Goal: Information Seeking & Learning: Learn about a topic

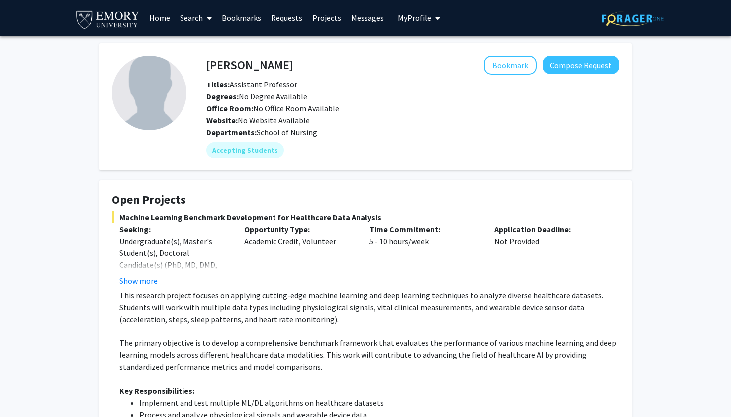
click at [164, 19] on link "Home" at bounding box center [159, 17] width 31 height 35
click at [200, 21] on link "Search" at bounding box center [196, 17] width 42 height 35
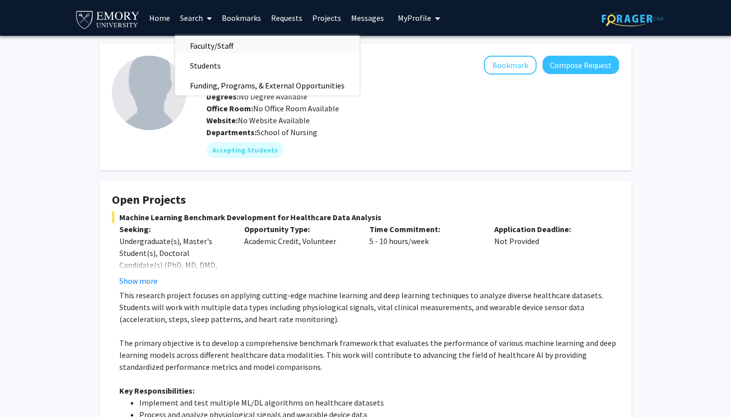
click at [199, 49] on span "Faculty/Staff" at bounding box center [211, 46] width 73 height 20
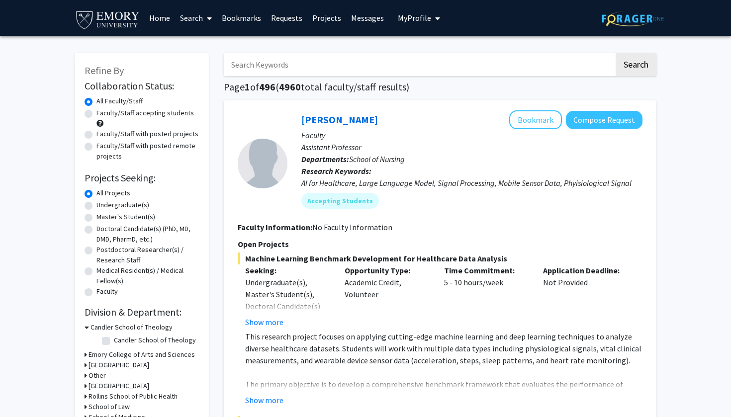
click at [96, 117] on label "Faculty/Staff accepting students" at bounding box center [144, 113] width 97 height 10
click at [96, 114] on input "Faculty/Staff accepting students" at bounding box center [99, 111] width 6 height 6
radio input "true"
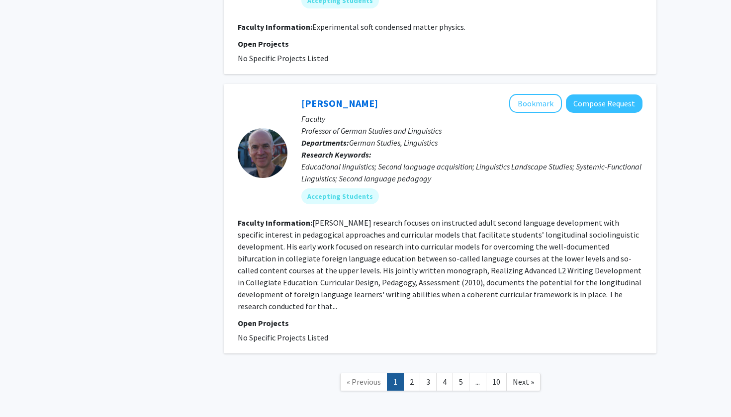
scroll to position [2702, 0]
click at [410, 374] on link "2" at bounding box center [411, 382] width 17 height 17
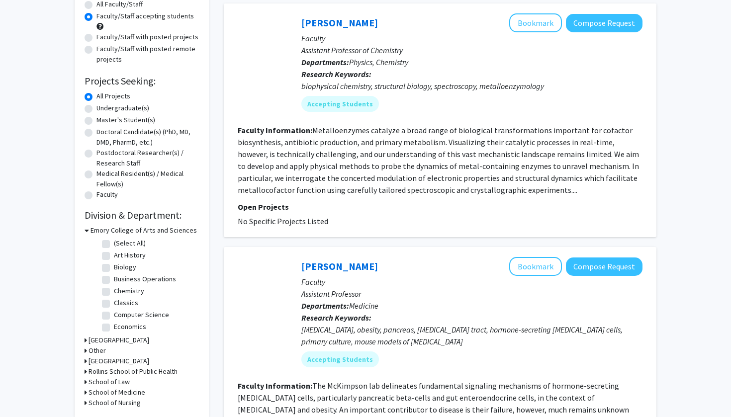
scroll to position [97, 0]
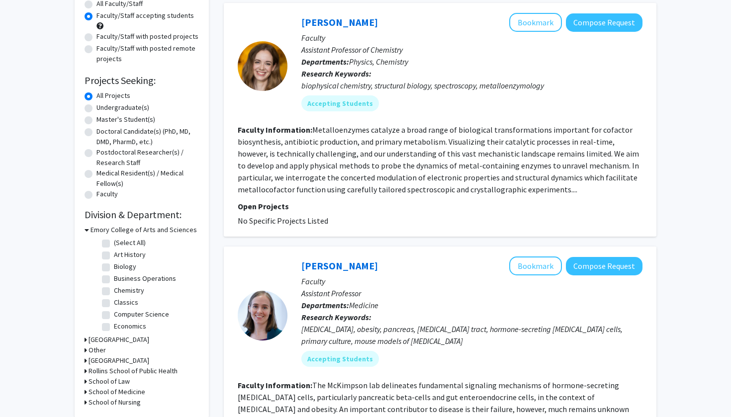
click at [90, 105] on div "Undergraduate(s)" at bounding box center [142, 108] width 114 height 12
click at [96, 110] on label "Undergraduate(s)" at bounding box center [122, 107] width 53 height 10
click at [96, 109] on input "Undergraduate(s)" at bounding box center [99, 105] width 6 height 6
radio input "true"
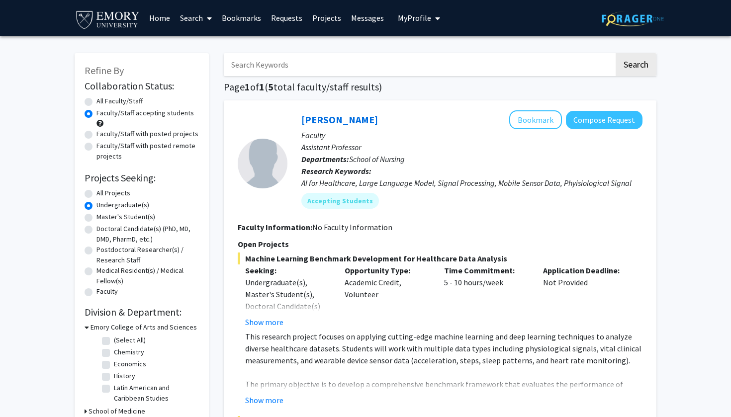
click at [96, 193] on label "All Projects" at bounding box center [113, 193] width 34 height 10
click at [96, 193] on input "All Projects" at bounding box center [99, 191] width 6 height 6
radio input "true"
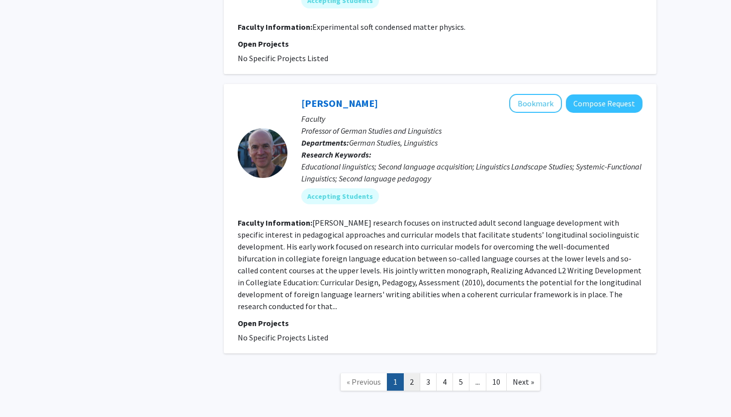
scroll to position [2702, 0]
click at [409, 374] on link "2" at bounding box center [411, 382] width 17 height 17
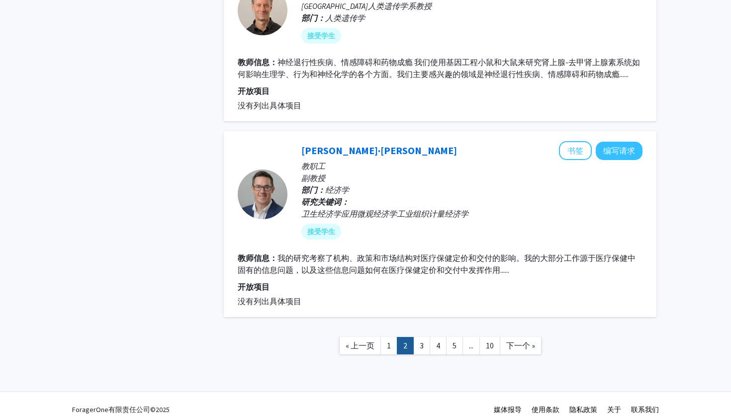
scroll to position [1926, 0]
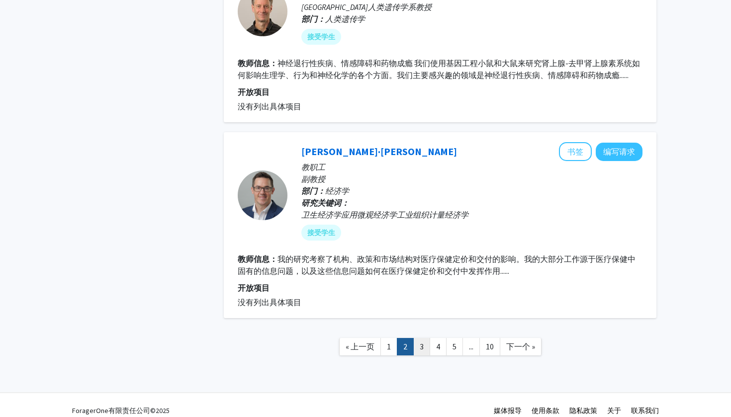
click at [418, 338] on link "3" at bounding box center [421, 346] width 17 height 17
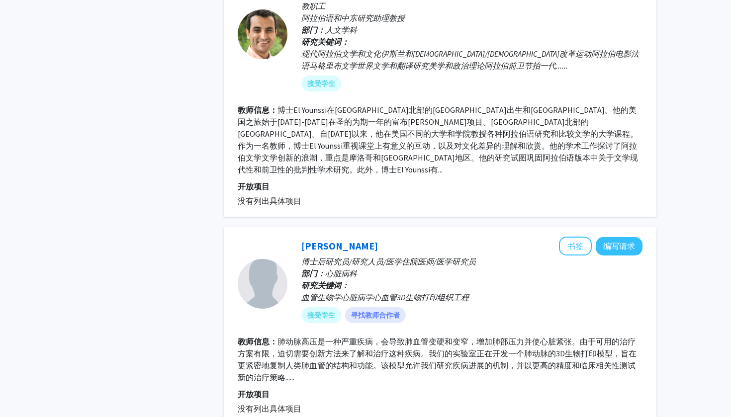
scroll to position [1804, 0]
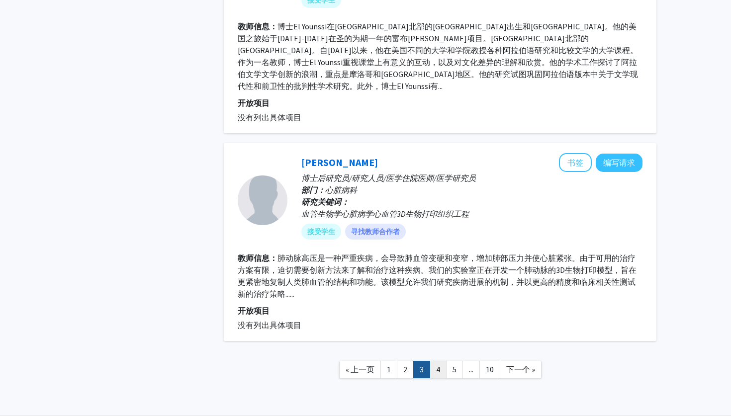
click at [442, 361] on link "4" at bounding box center [438, 369] width 17 height 17
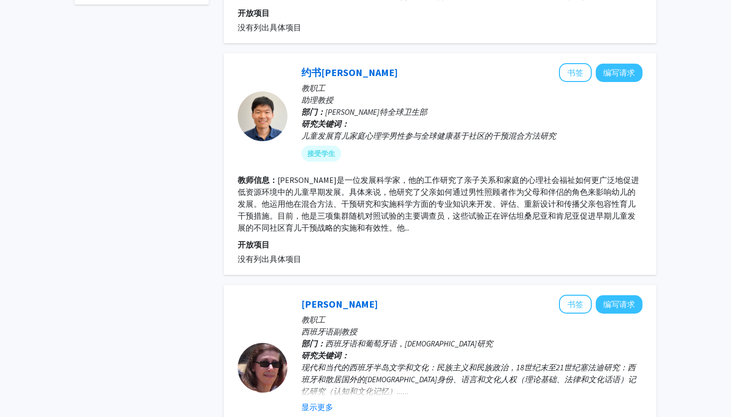
scroll to position [476, 0]
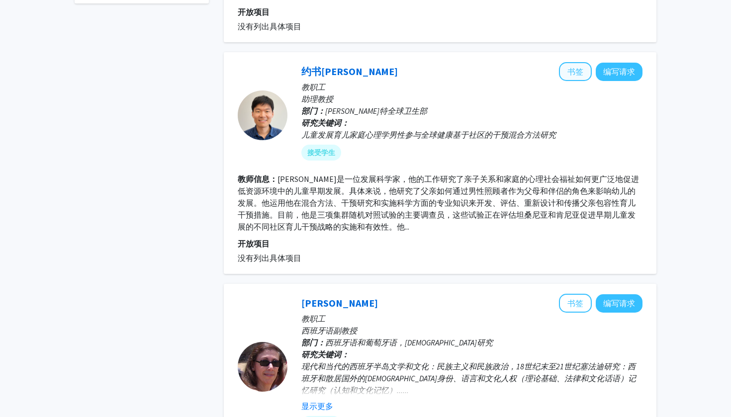
click at [572, 69] on button "书签" at bounding box center [575, 71] width 33 height 19
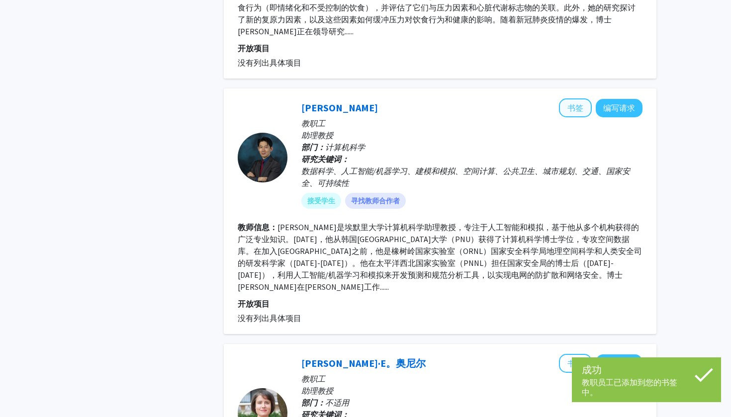
scroll to position [1199, 0]
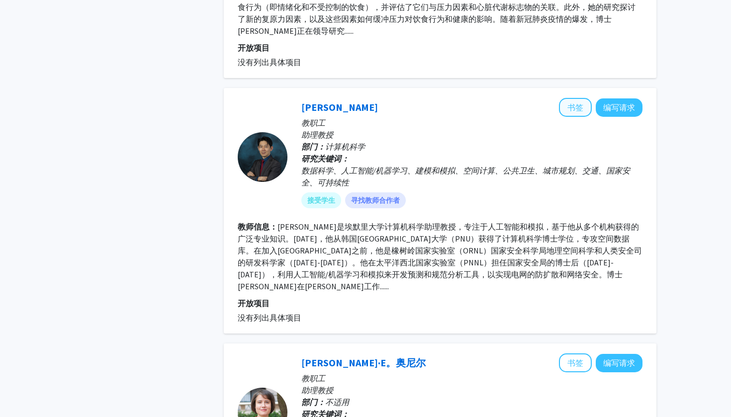
click at [570, 98] on button "书签" at bounding box center [575, 107] width 33 height 19
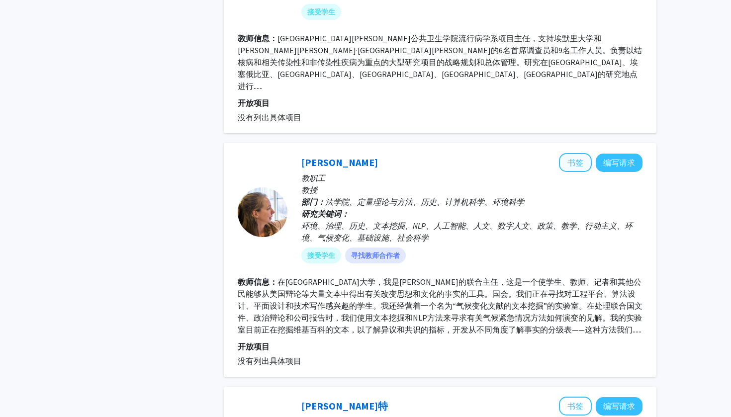
scroll to position [1888, 0]
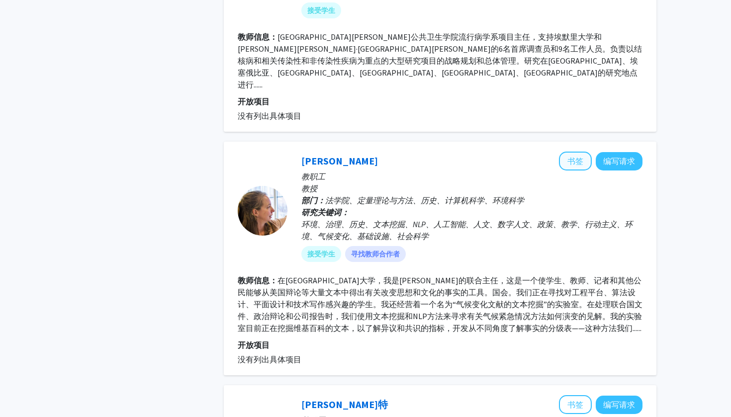
click at [573, 152] on button "书签" at bounding box center [575, 161] width 33 height 19
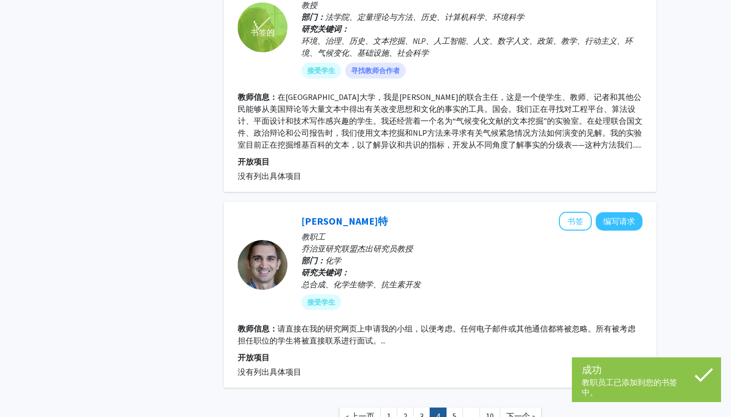
scroll to position [2069, 0]
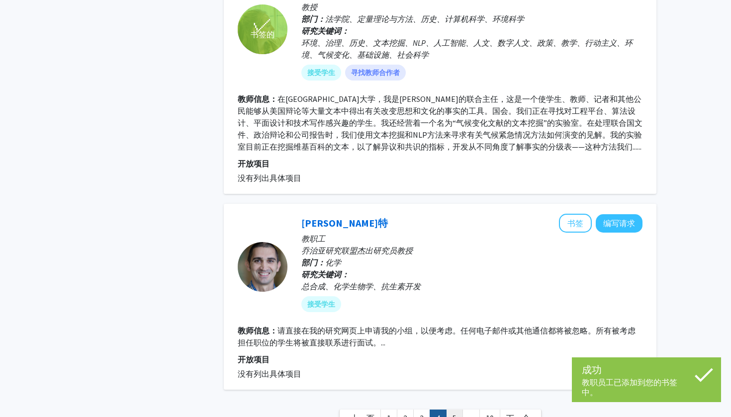
click at [457, 410] on link "5" at bounding box center [454, 418] width 17 height 17
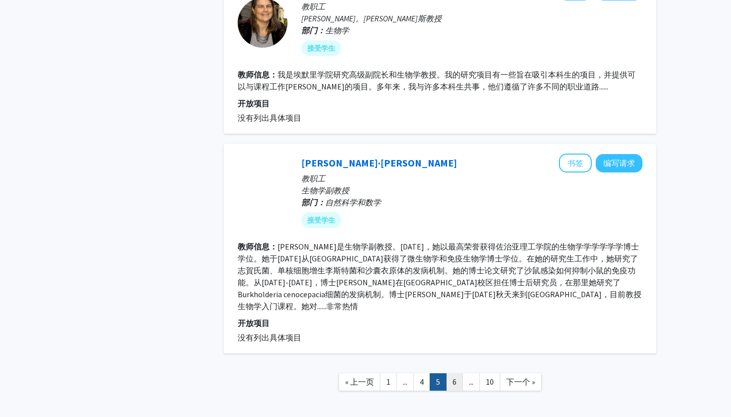
scroll to position [1898, 0]
click at [452, 374] on link "6" at bounding box center [454, 382] width 17 height 17
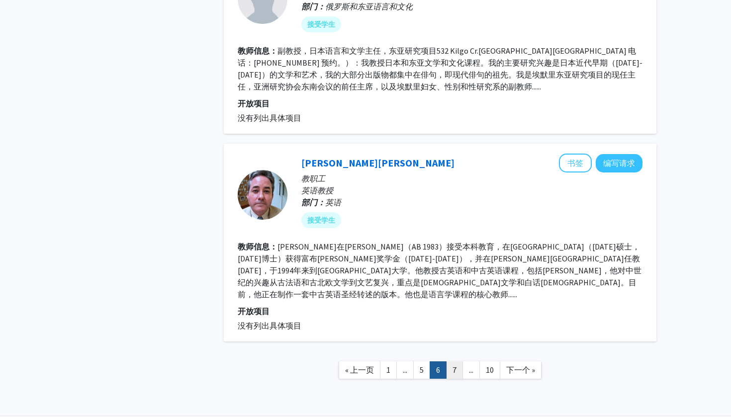
scroll to position [1767, 0]
click at [450, 362] on link "7" at bounding box center [454, 370] width 17 height 17
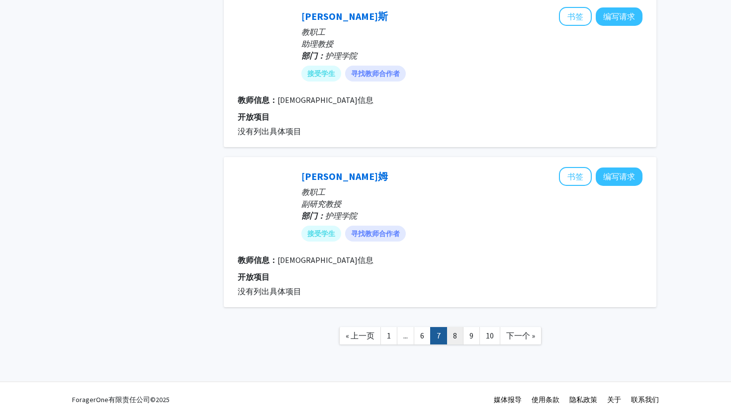
scroll to position [1480, 0]
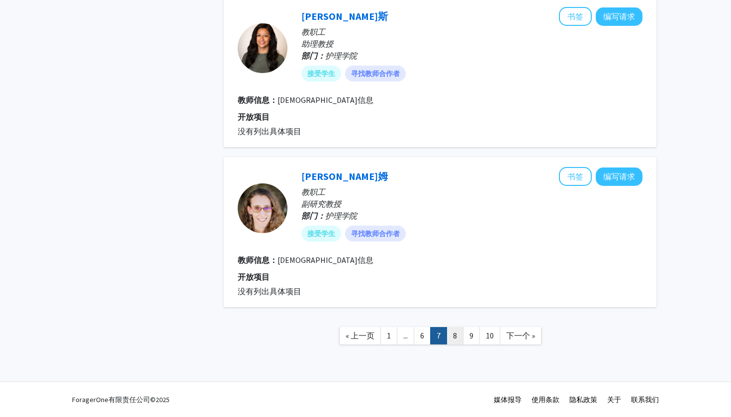
click at [456, 336] on link "8" at bounding box center [454, 335] width 17 height 17
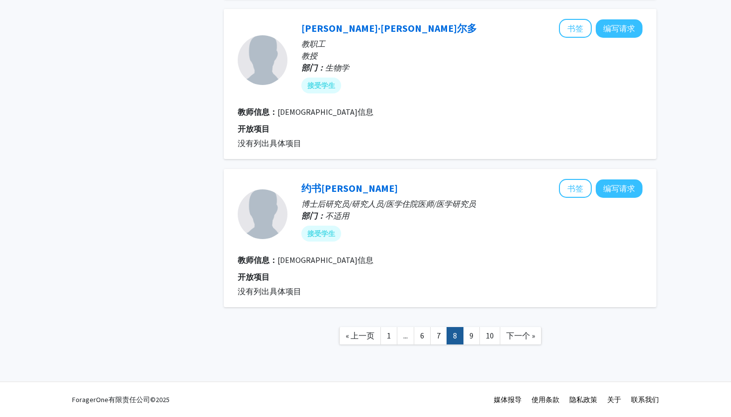
scroll to position [1373, 0]
click at [470, 336] on link "9" at bounding box center [471, 335] width 17 height 17
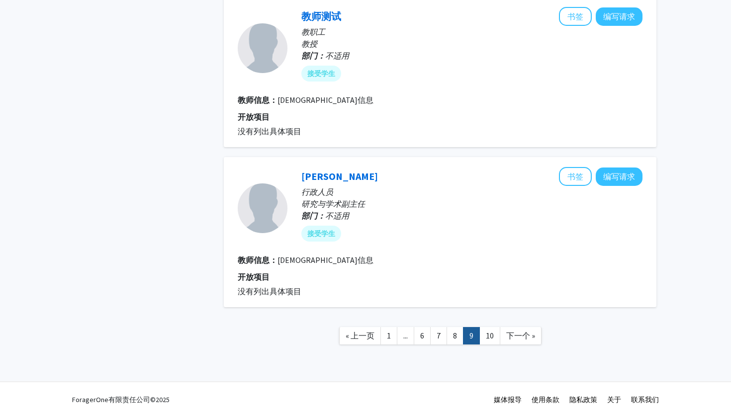
scroll to position [1385, 0]
click at [485, 333] on link "10" at bounding box center [489, 335] width 21 height 17
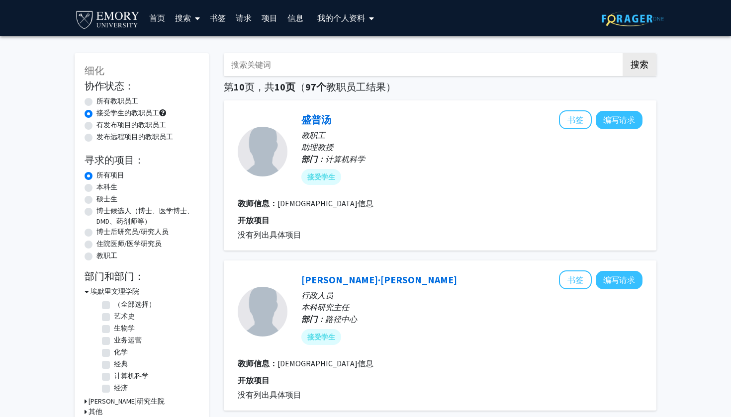
click at [114, 127] on label "有发布项目的教职员工" at bounding box center [131, 125] width 70 height 10
click at [103, 126] on input "有发布项目的教职员工" at bounding box center [99, 123] width 6 height 6
radio input "true"
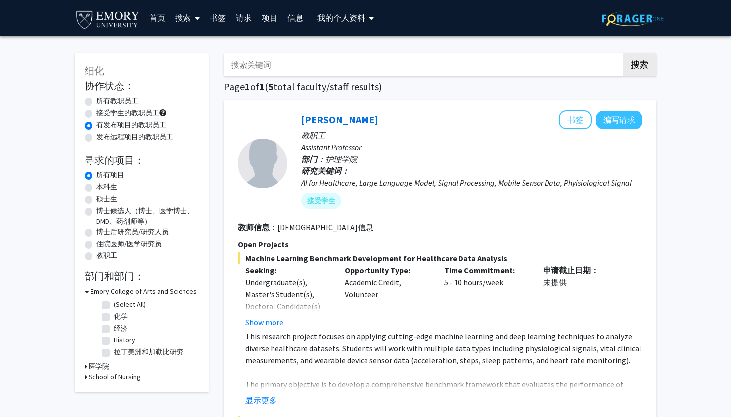
click at [124, 139] on label "发布远程项目的教职员工" at bounding box center [134, 137] width 77 height 10
click at [103, 138] on input "发布远程项目的教职员工" at bounding box center [99, 135] width 6 height 6
radio input "true"
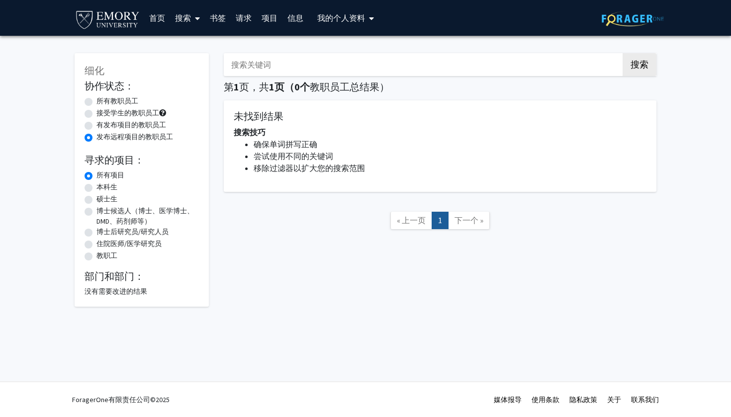
click at [133, 122] on label "有发布项目的教职员工" at bounding box center [131, 125] width 70 height 10
click at [103, 122] on input "有发布项目的教职员工" at bounding box center [99, 123] width 6 height 6
radio input "true"
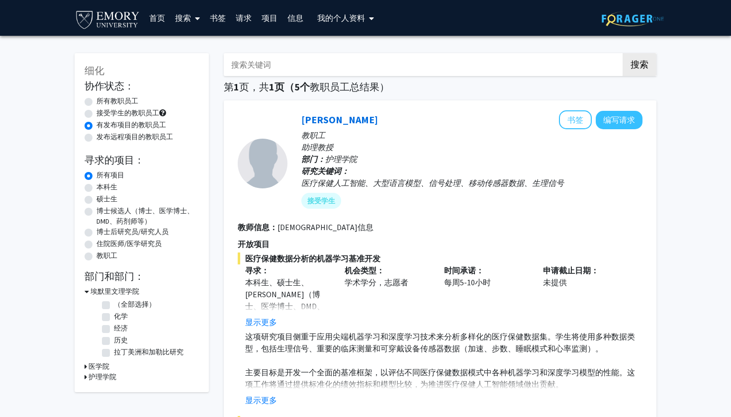
click at [126, 98] on label "所有教职员工" at bounding box center [117, 101] width 42 height 10
click at [103, 98] on input "所有教职员工" at bounding box center [99, 99] width 6 height 6
radio input "true"
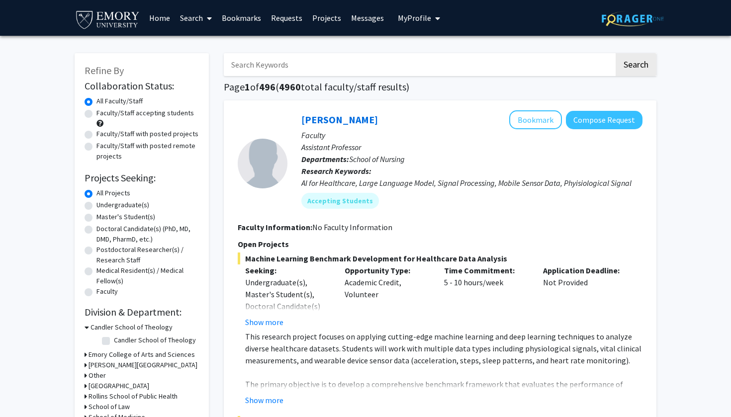
click at [319, 19] on link "Projects" at bounding box center [326, 17] width 39 height 35
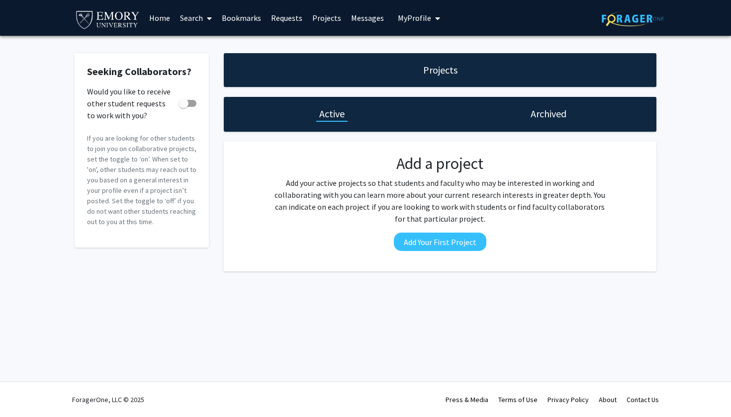
click at [253, 21] on link "Bookmarks" at bounding box center [241, 17] width 49 height 35
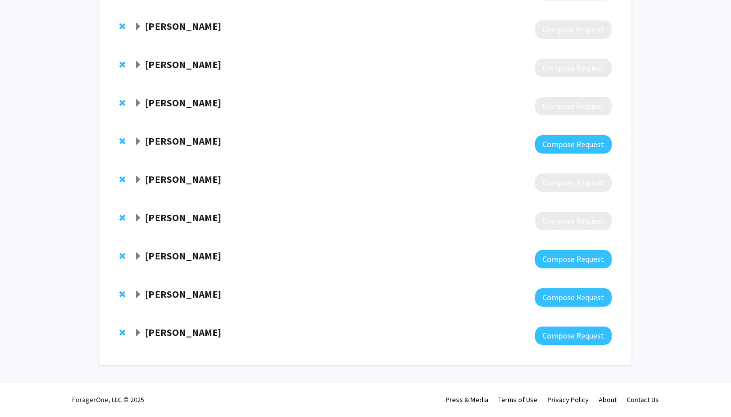
scroll to position [215, 0]
click at [174, 335] on strong "Jo Guldi" at bounding box center [183, 332] width 77 height 12
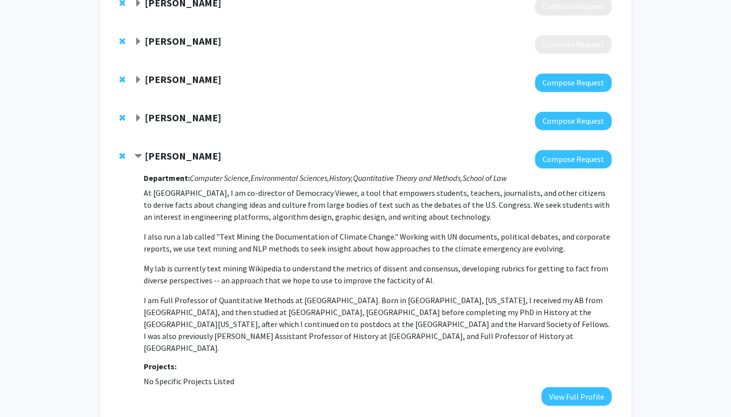
scroll to position [393, 0]
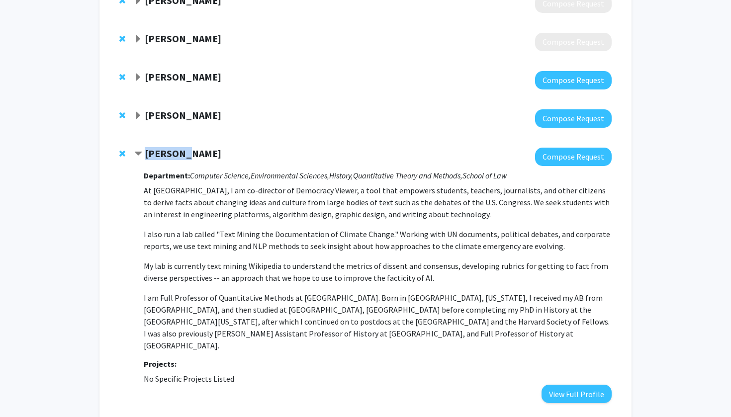
drag, startPoint x: 187, startPoint y: 154, endPoint x: 144, endPoint y: 154, distance: 42.8
click at [144, 154] on div "Jo Guldi" at bounding box center [241, 154] width 215 height 12
copy strong "Jo Guldi"
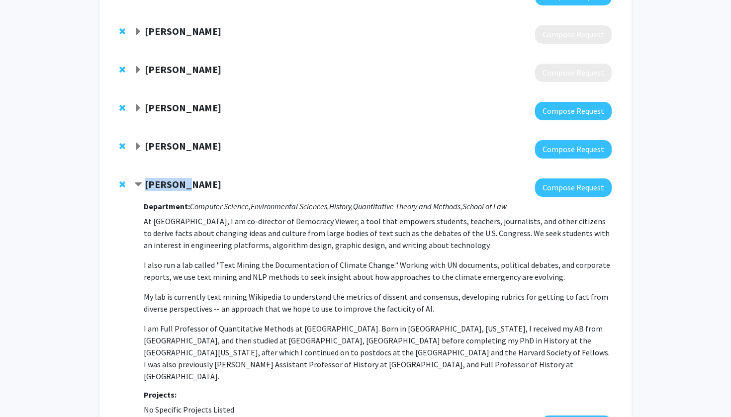
scroll to position [356, 0]
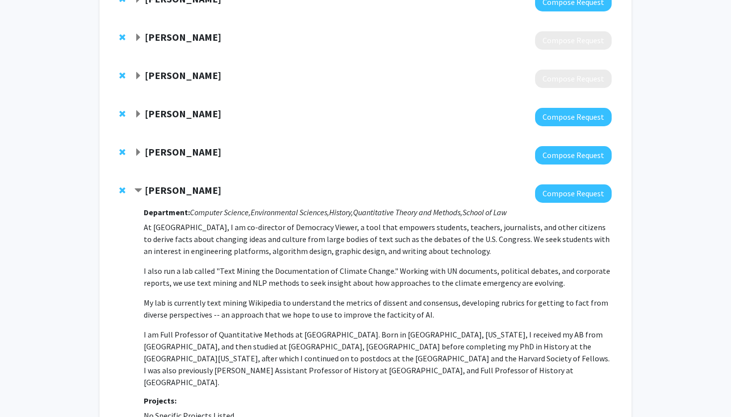
click at [142, 152] on span "Expand Joon-Seok Kim Bookmark" at bounding box center [138, 153] width 8 height 8
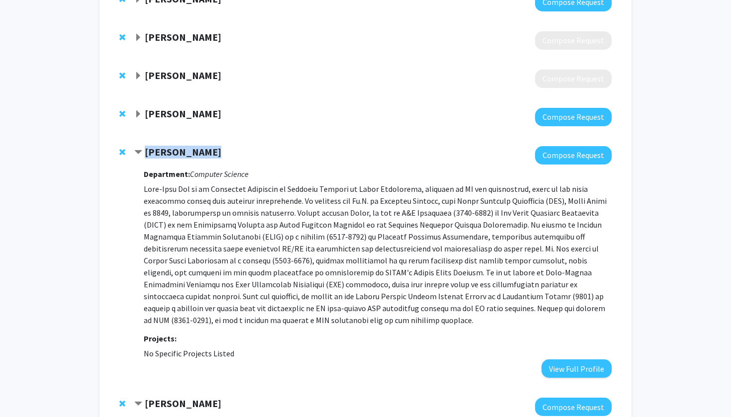
drag, startPoint x: 144, startPoint y: 152, endPoint x: 215, endPoint y: 155, distance: 71.1
click at [215, 155] on div "Joon-Seok Kim" at bounding box center [241, 152] width 215 height 12
copy strong "Joon-Seok Kim"
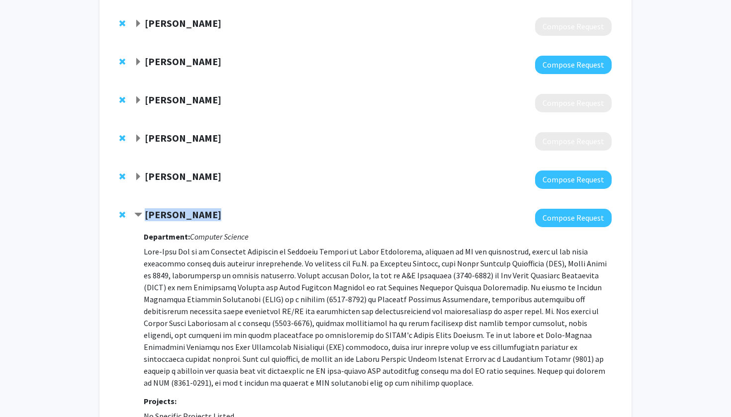
scroll to position [294, 0]
click at [150, 179] on strong "Joshua Jeong" at bounding box center [183, 176] width 77 height 12
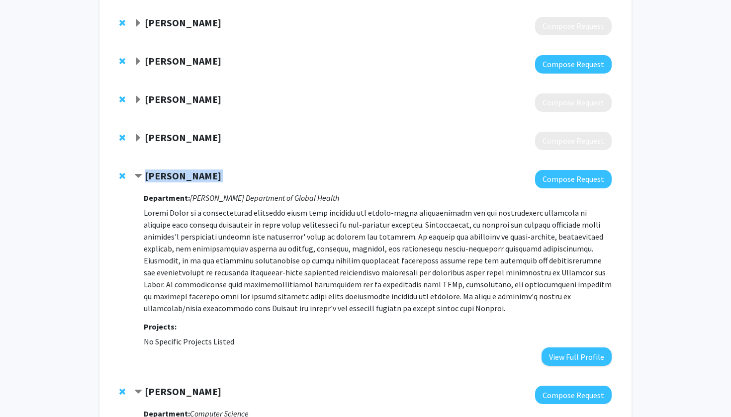
drag, startPoint x: 150, startPoint y: 179, endPoint x: 205, endPoint y: 179, distance: 54.7
click at [205, 179] on div "Joshua Jeong" at bounding box center [241, 176] width 215 height 12
drag, startPoint x: 214, startPoint y: 178, endPoint x: 146, endPoint y: 181, distance: 67.7
click at [146, 181] on div "Joshua Jeong" at bounding box center [241, 176] width 215 height 12
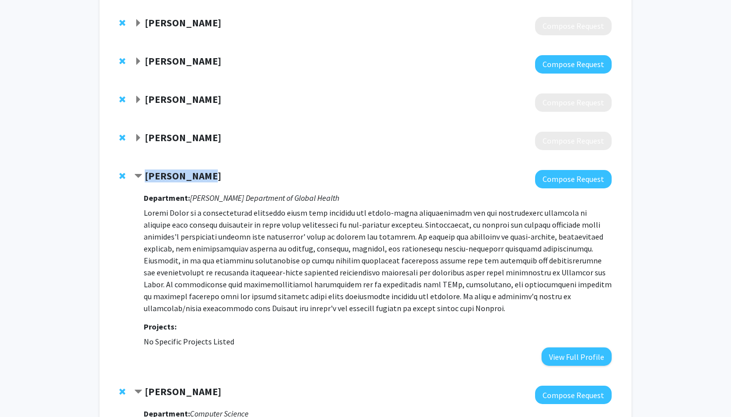
copy strong "Joshua Jeong"
click at [190, 133] on strong "Matthew Reyna" at bounding box center [183, 137] width 77 height 12
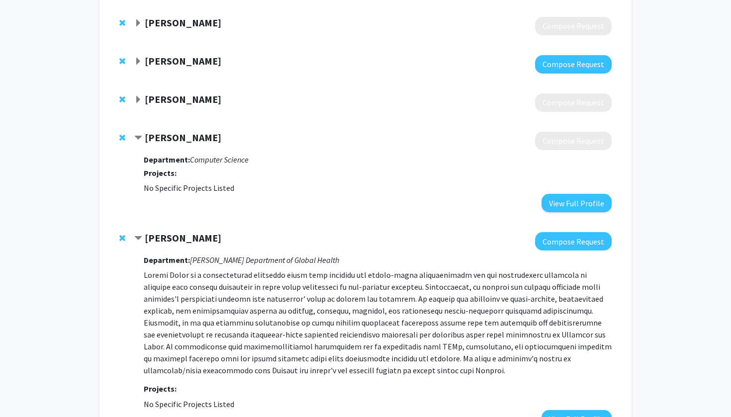
click at [196, 101] on strong "Reza Sameni" at bounding box center [183, 99] width 77 height 12
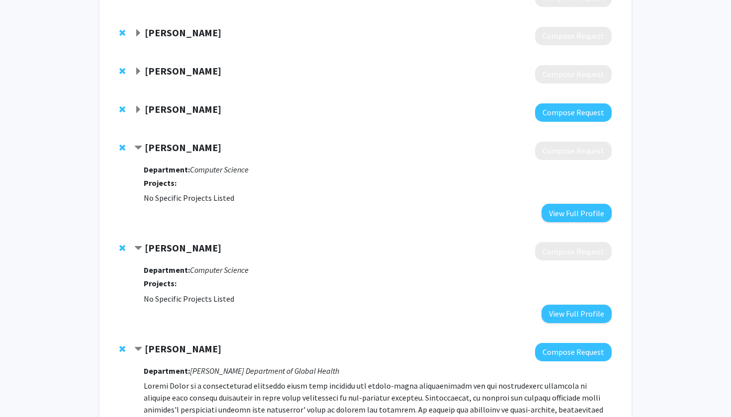
click at [194, 108] on strong "Lars Ruthotto" at bounding box center [183, 109] width 77 height 12
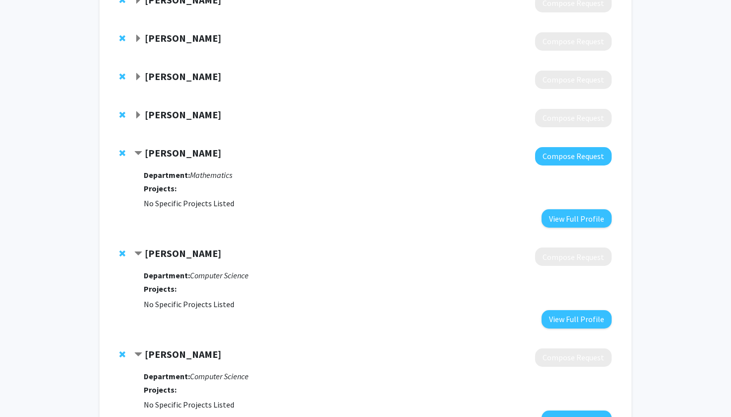
scroll to position [200, 0]
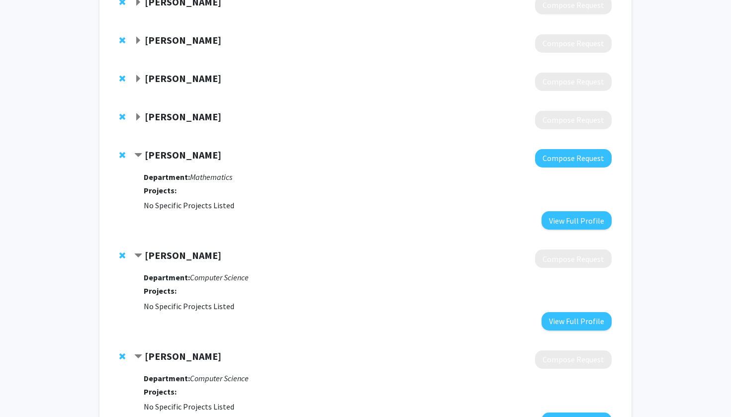
click at [194, 120] on strong "Joe Sutherland" at bounding box center [183, 116] width 77 height 12
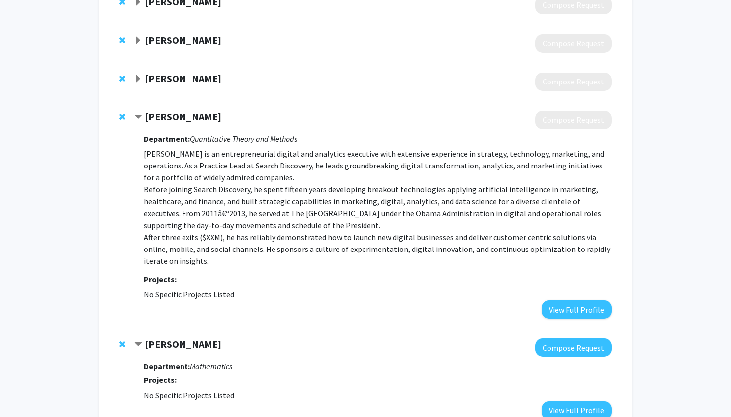
click at [190, 76] on strong "[PERSON_NAME]" at bounding box center [183, 78] width 77 height 12
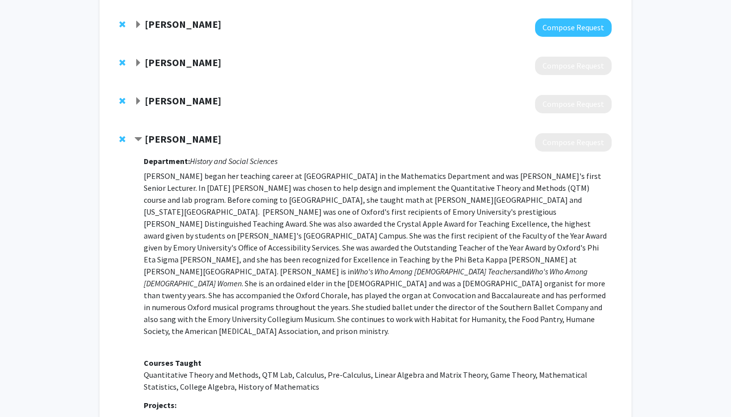
scroll to position [134, 0]
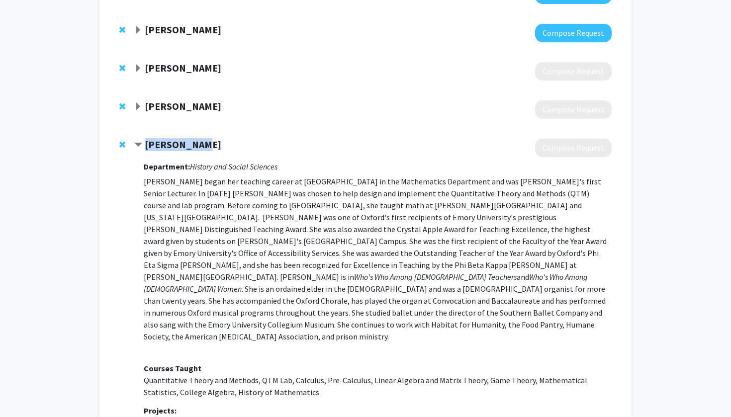
drag, startPoint x: 204, startPoint y: 148, endPoint x: 143, endPoint y: 146, distance: 61.7
click at [143, 146] on div "[PERSON_NAME]" at bounding box center [241, 145] width 215 height 12
copy strong "[PERSON_NAME]"
click at [182, 145] on strong "[PERSON_NAME]" at bounding box center [183, 144] width 77 height 12
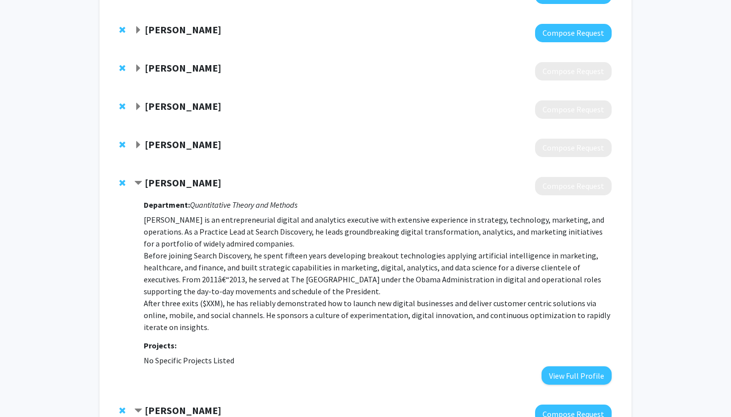
click at [182, 145] on strong "[PERSON_NAME]" at bounding box center [183, 144] width 77 height 12
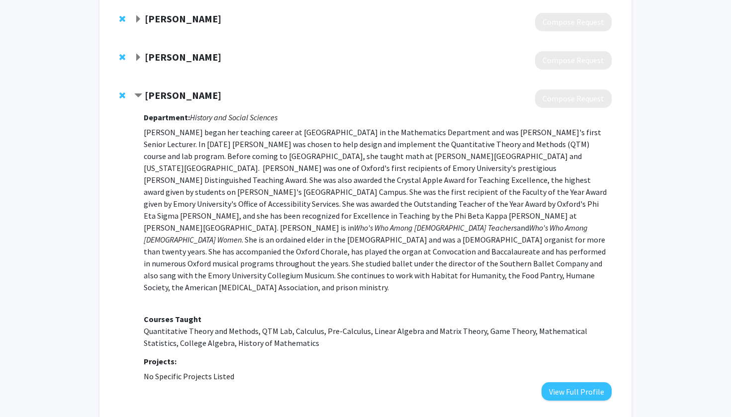
scroll to position [185, 0]
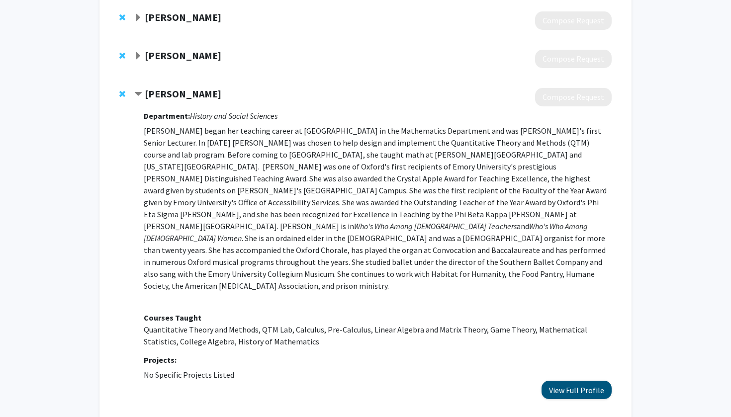
click at [571, 381] on button "View Full Profile" at bounding box center [576, 390] width 70 height 18
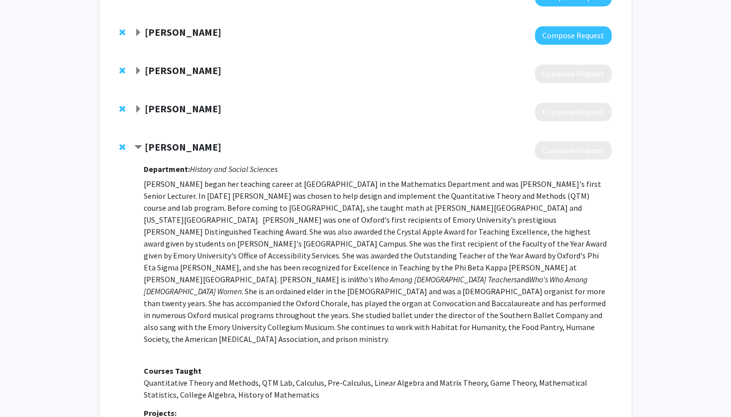
scroll to position [131, 0]
click at [166, 111] on strong "Paul Oser" at bounding box center [183, 109] width 77 height 12
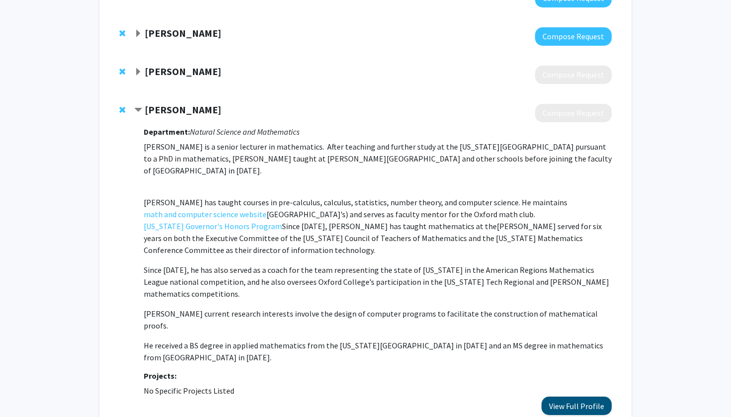
click at [577, 397] on button "View Full Profile" at bounding box center [576, 406] width 70 height 18
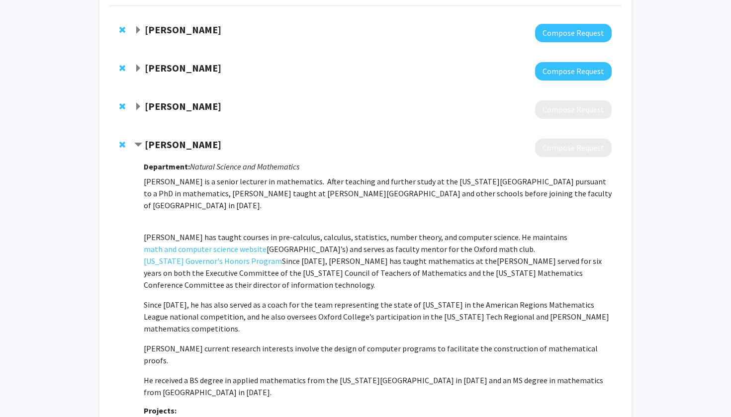
scroll to position [89, 0]
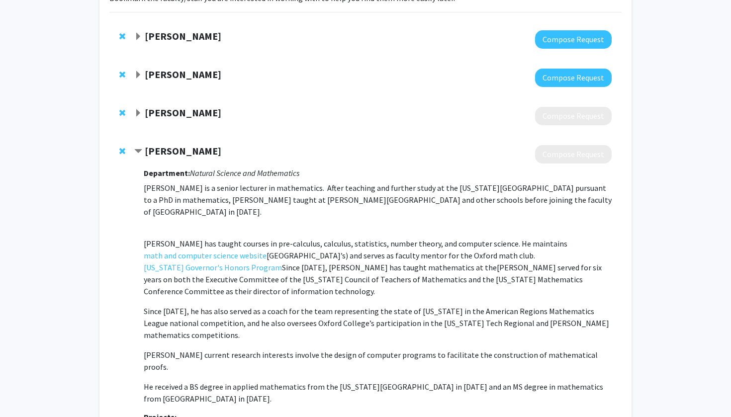
click at [184, 119] on strong "Liza Vertinsky" at bounding box center [183, 112] width 77 height 12
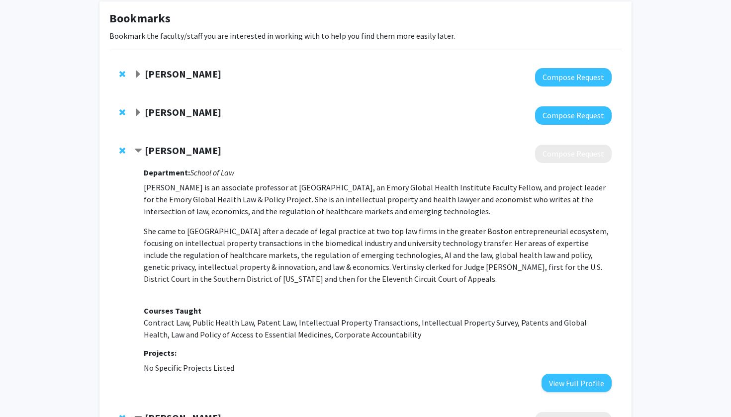
scroll to position [53, 0]
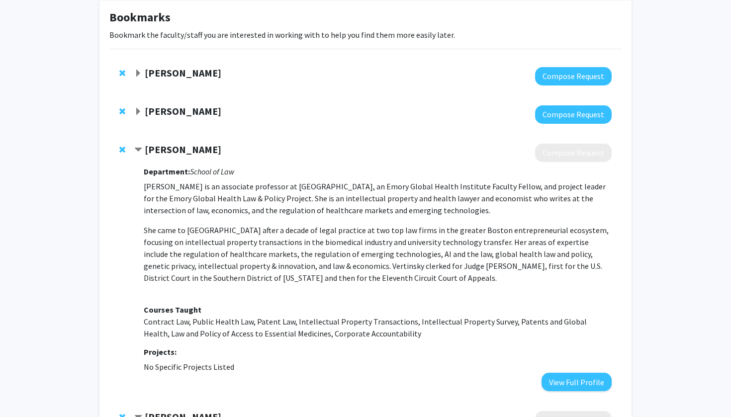
click at [177, 108] on strong "Suk Yoon" at bounding box center [183, 111] width 77 height 12
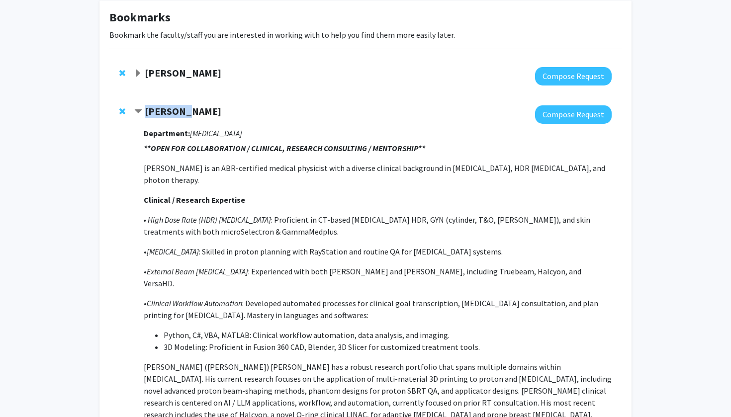
drag, startPoint x: 189, startPoint y: 111, endPoint x: 144, endPoint y: 112, distance: 45.3
click at [144, 112] on div "Suk Yoon" at bounding box center [241, 111] width 215 height 12
copy strong "Suk Yoon"
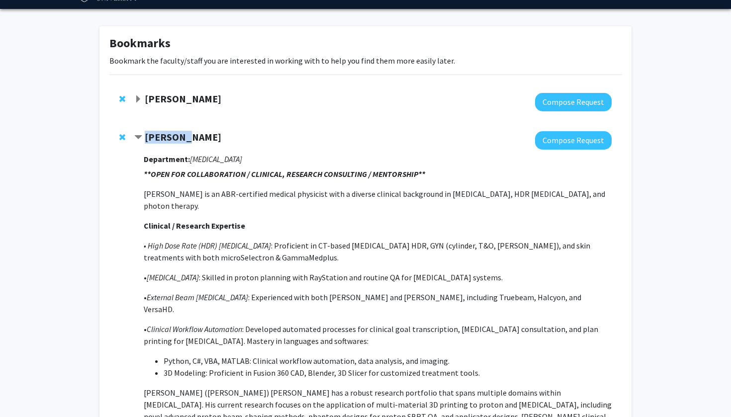
scroll to position [22, 0]
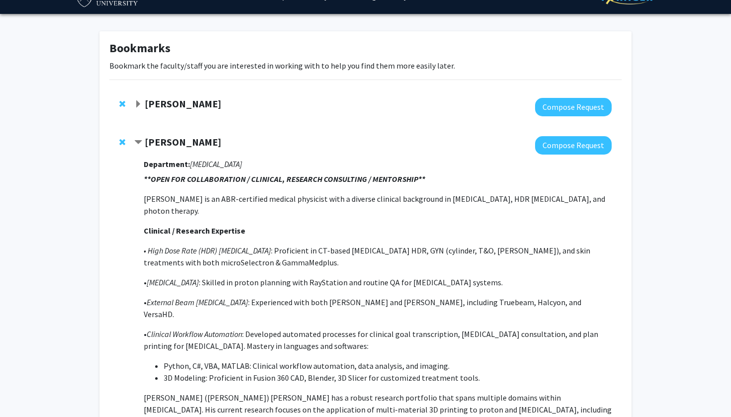
click at [168, 103] on strong "JIaying Lu" at bounding box center [183, 103] width 77 height 12
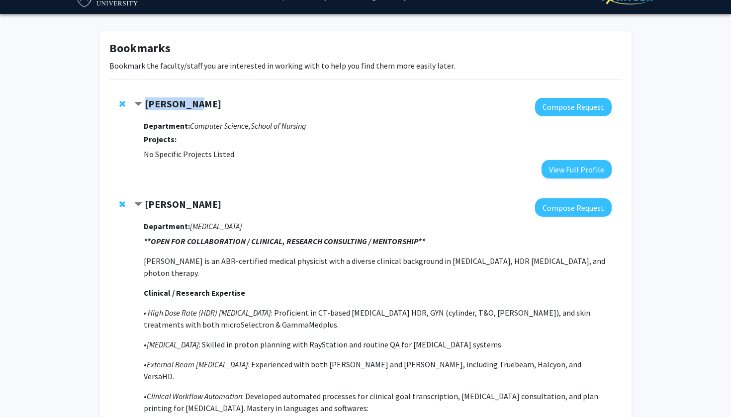
drag, startPoint x: 188, startPoint y: 107, endPoint x: 149, endPoint y: 107, distance: 39.8
click at [149, 107] on strong "JIaying Lu" at bounding box center [183, 103] width 77 height 12
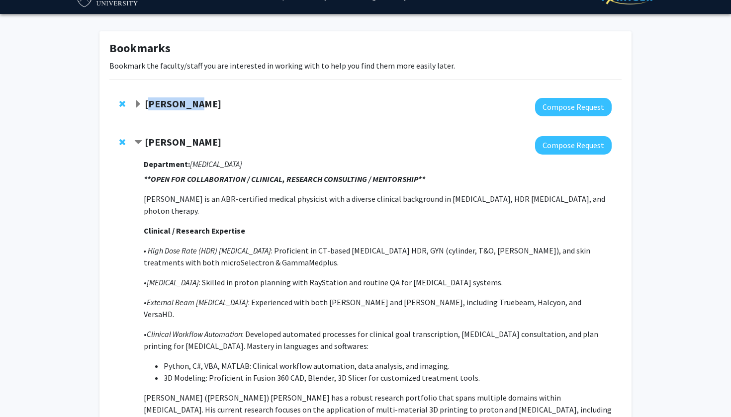
copy strong "Iaying Lu"
click at [156, 102] on strong "JIaying Lu" at bounding box center [183, 103] width 77 height 12
drag, startPoint x: 156, startPoint y: 102, endPoint x: 186, endPoint y: 102, distance: 30.3
click at [186, 102] on strong "JIaying Lu" at bounding box center [183, 103] width 77 height 12
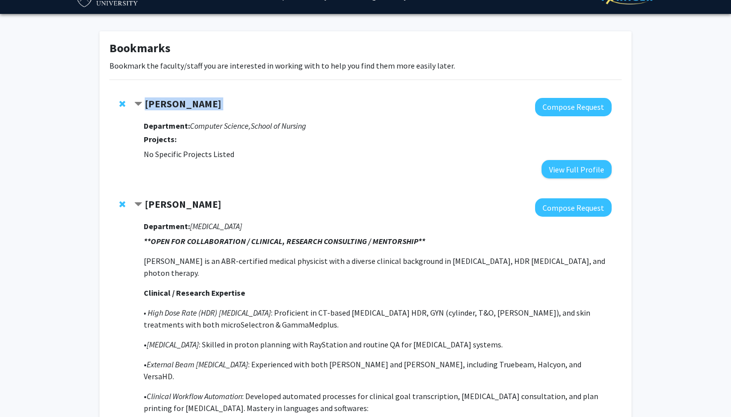
click at [186, 102] on strong "JIaying Lu" at bounding box center [183, 103] width 77 height 12
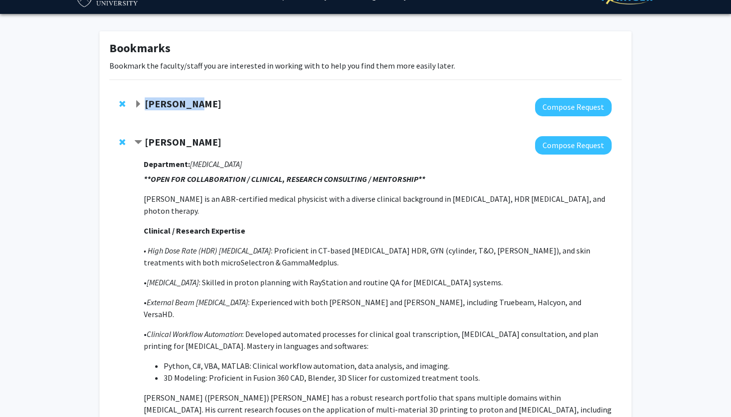
drag, startPoint x: 170, startPoint y: 102, endPoint x: 142, endPoint y: 102, distance: 28.3
click at [142, 102] on div "JIaying Lu" at bounding box center [241, 104] width 215 height 12
copy div "JIaying Lu"
